Goal: Transaction & Acquisition: Download file/media

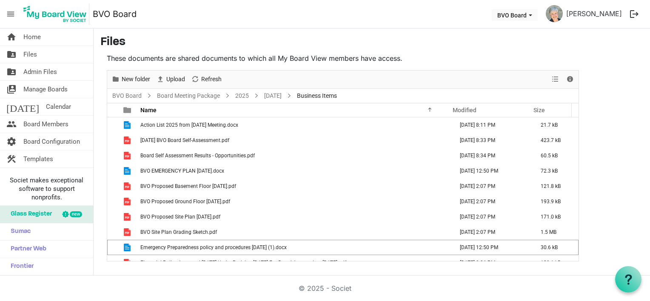
scroll to position [9, 0]
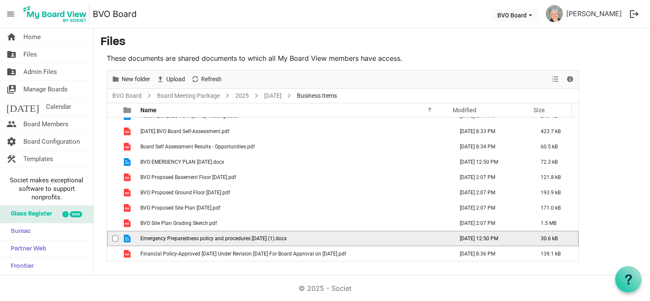
click at [168, 239] on span "Emergency Preparedness policy and procedures [DATE] (1).docx" at bounding box center [213, 239] width 146 height 6
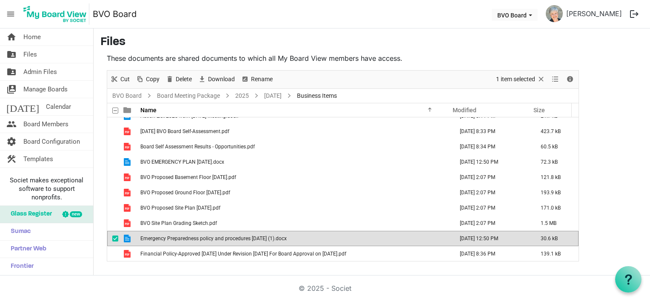
click at [168, 239] on span "Emergency Preparedness policy and procedures [DATE] (1).docx" at bounding box center [213, 239] width 146 height 6
click at [216, 76] on span "Download" at bounding box center [221, 79] width 29 height 11
click at [269, 97] on link "[DATE]" at bounding box center [273, 96] width 21 height 11
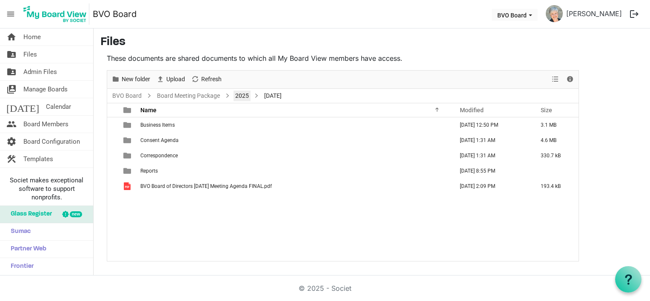
click at [244, 98] on link "2025" at bounding box center [242, 96] width 17 height 11
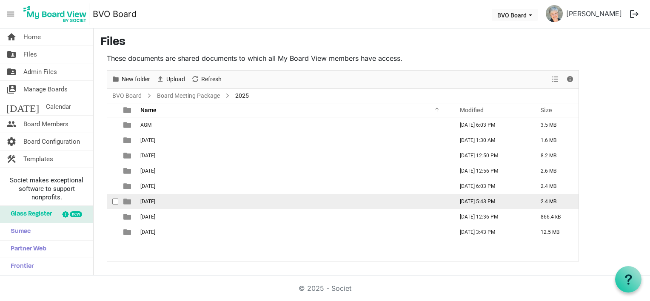
click at [155, 200] on span "[DATE]" at bounding box center [147, 202] width 15 height 6
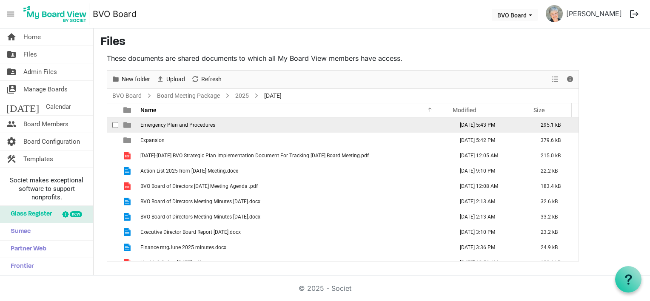
click at [164, 124] on span "Emergency Plan and Procedures" at bounding box center [177, 125] width 75 height 6
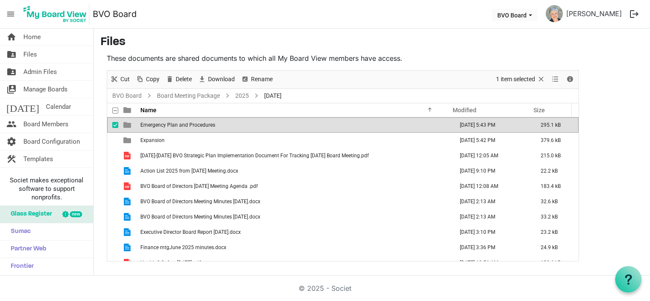
click at [164, 124] on span "Emergency Plan and Procedures" at bounding box center [177, 125] width 75 height 6
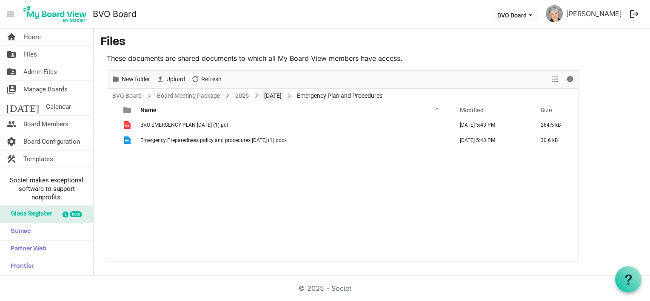
click at [276, 97] on link "[DATE]" at bounding box center [273, 96] width 21 height 11
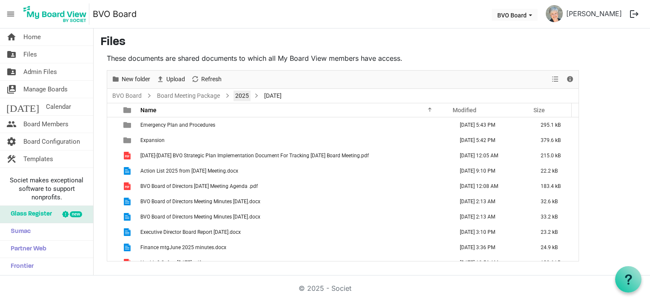
click at [240, 99] on link "2025" at bounding box center [242, 96] width 17 height 11
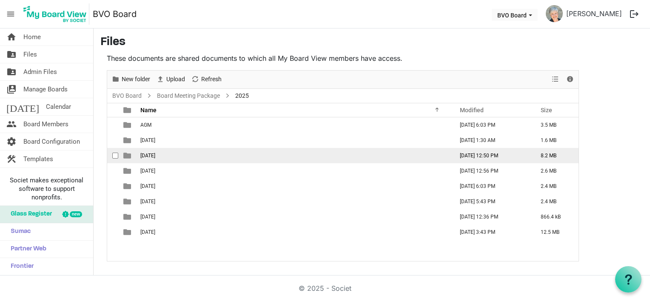
click at [155, 153] on span "[DATE]" at bounding box center [147, 156] width 15 height 6
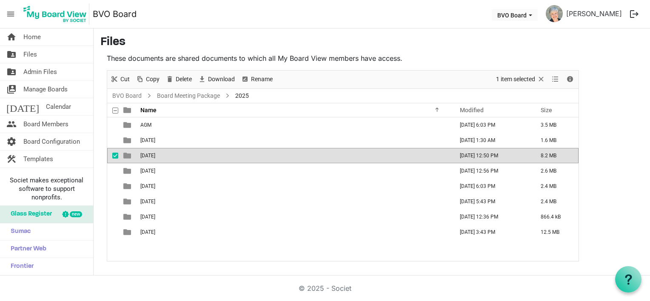
click at [155, 153] on span "[DATE]" at bounding box center [147, 156] width 15 height 6
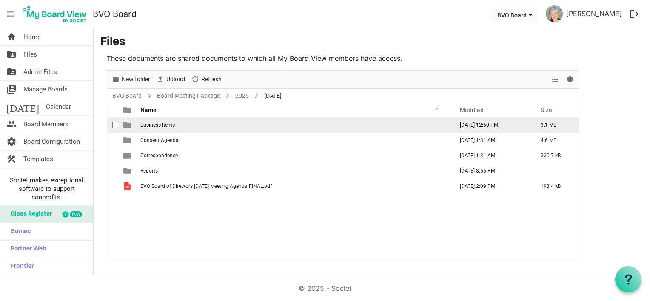
click at [175, 127] on td "Business Items" at bounding box center [294, 124] width 313 height 15
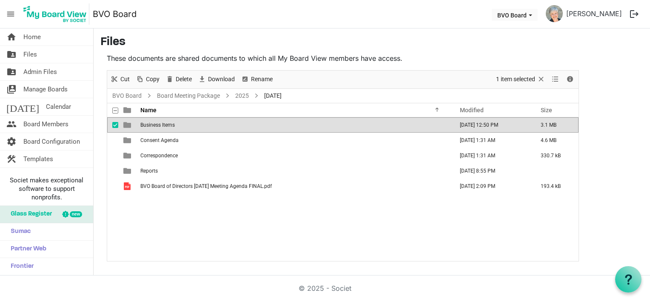
click at [175, 127] on td "Business Items" at bounding box center [294, 124] width 313 height 15
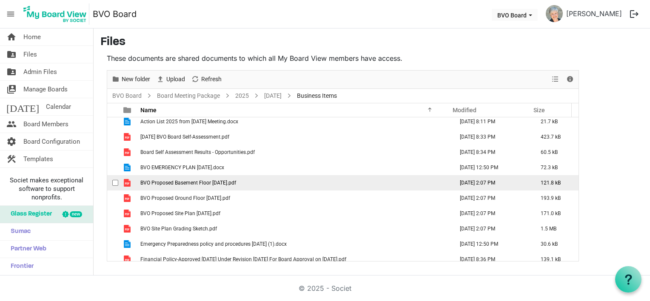
scroll to position [9, 0]
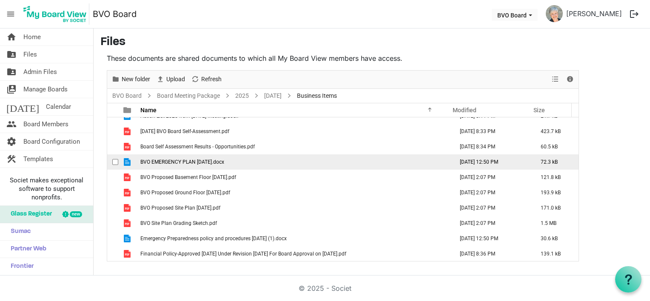
click at [221, 163] on span "BVO EMERGENCY PLAN [DATE].docx" at bounding box center [182, 162] width 84 height 6
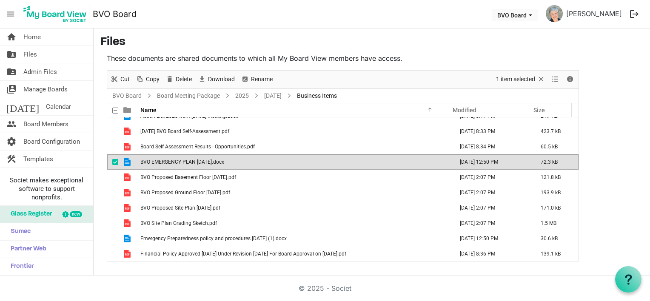
click at [221, 163] on span "BVO EMERGENCY PLAN [DATE].docx" at bounding box center [182, 162] width 84 height 6
